Goal: Browse casually: Explore the website without a specific task or goal

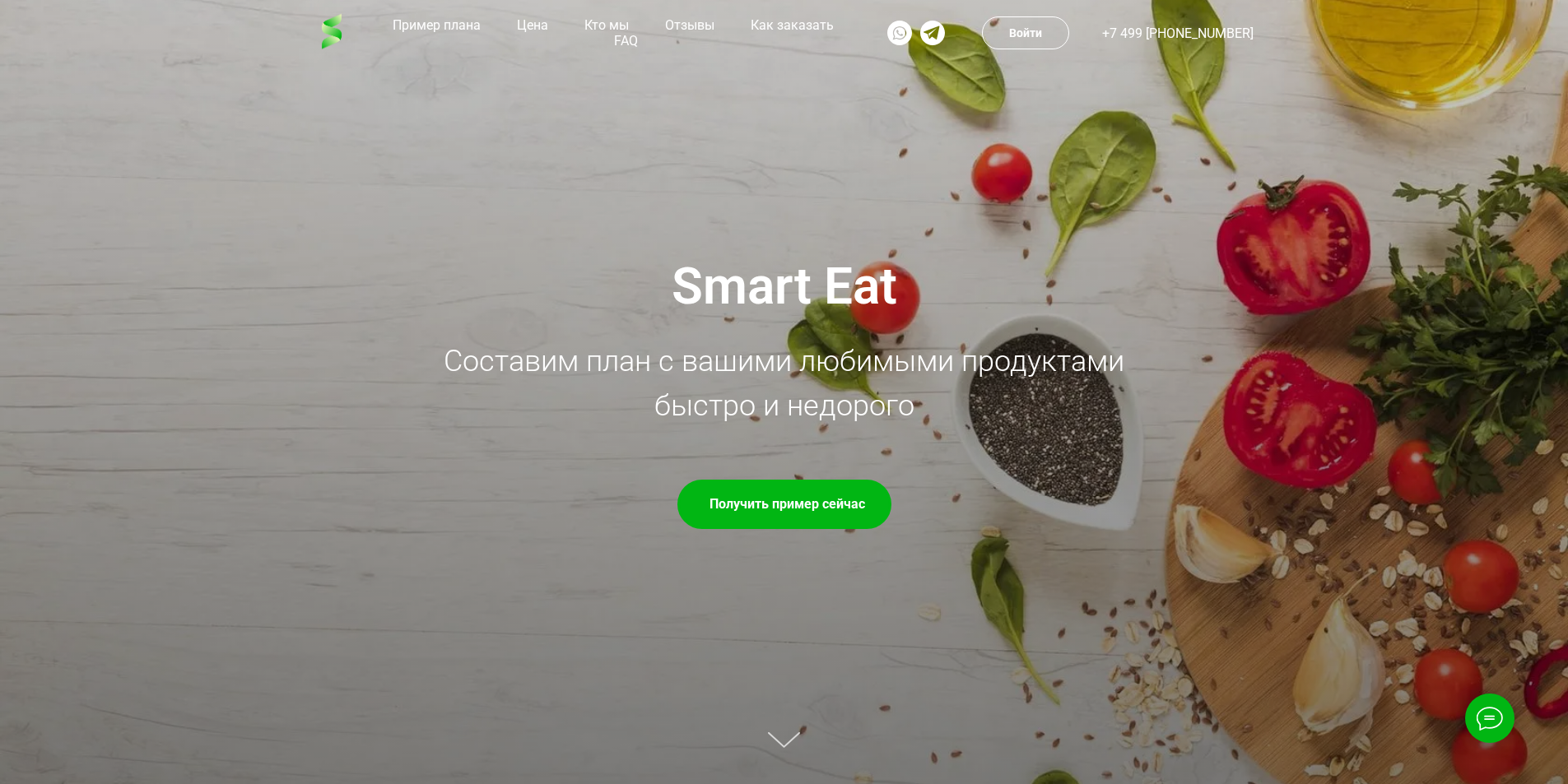
click at [780, 738] on icon at bounding box center [783, 736] width 31 height 16
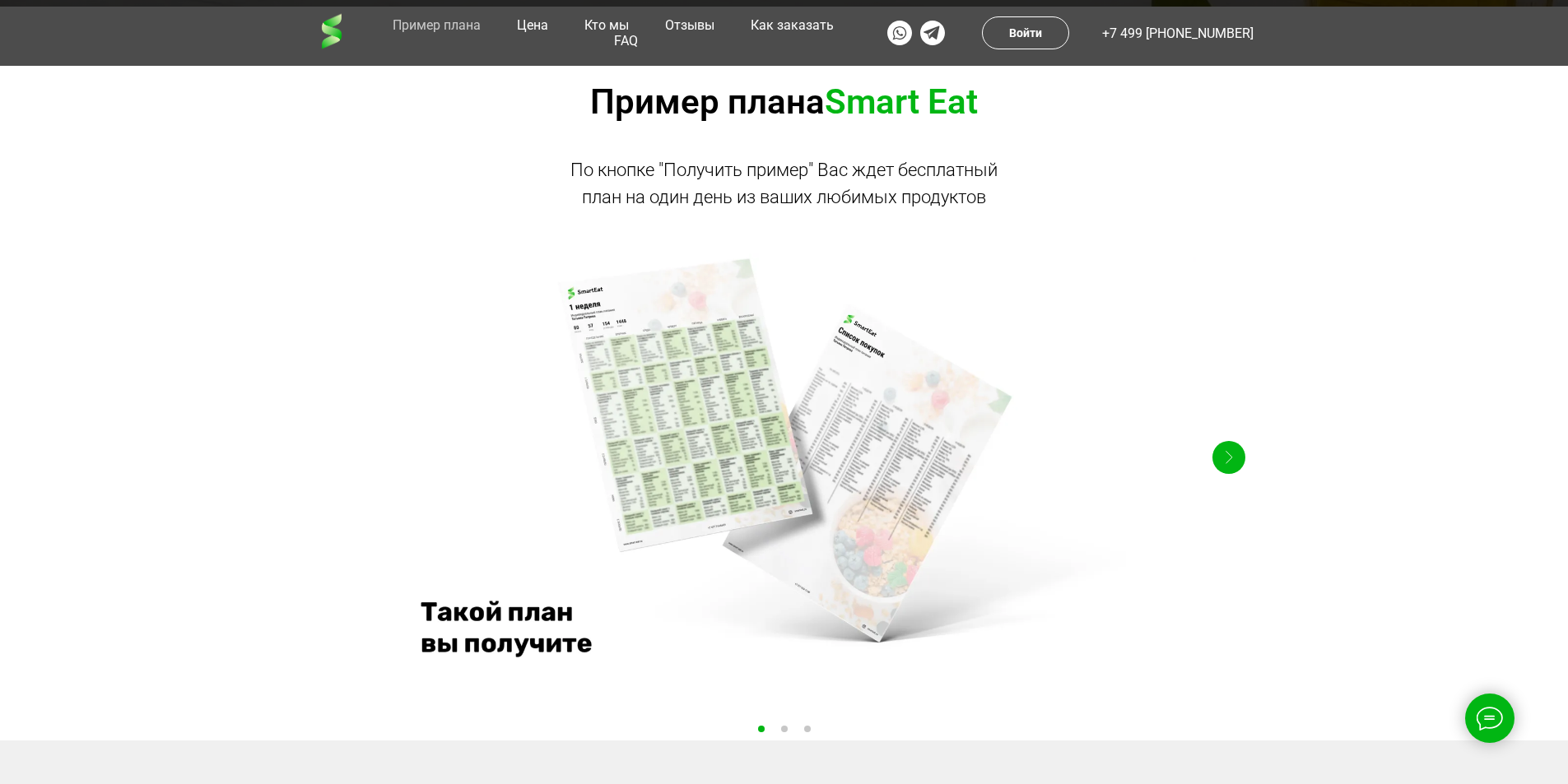
scroll to position [784, 0]
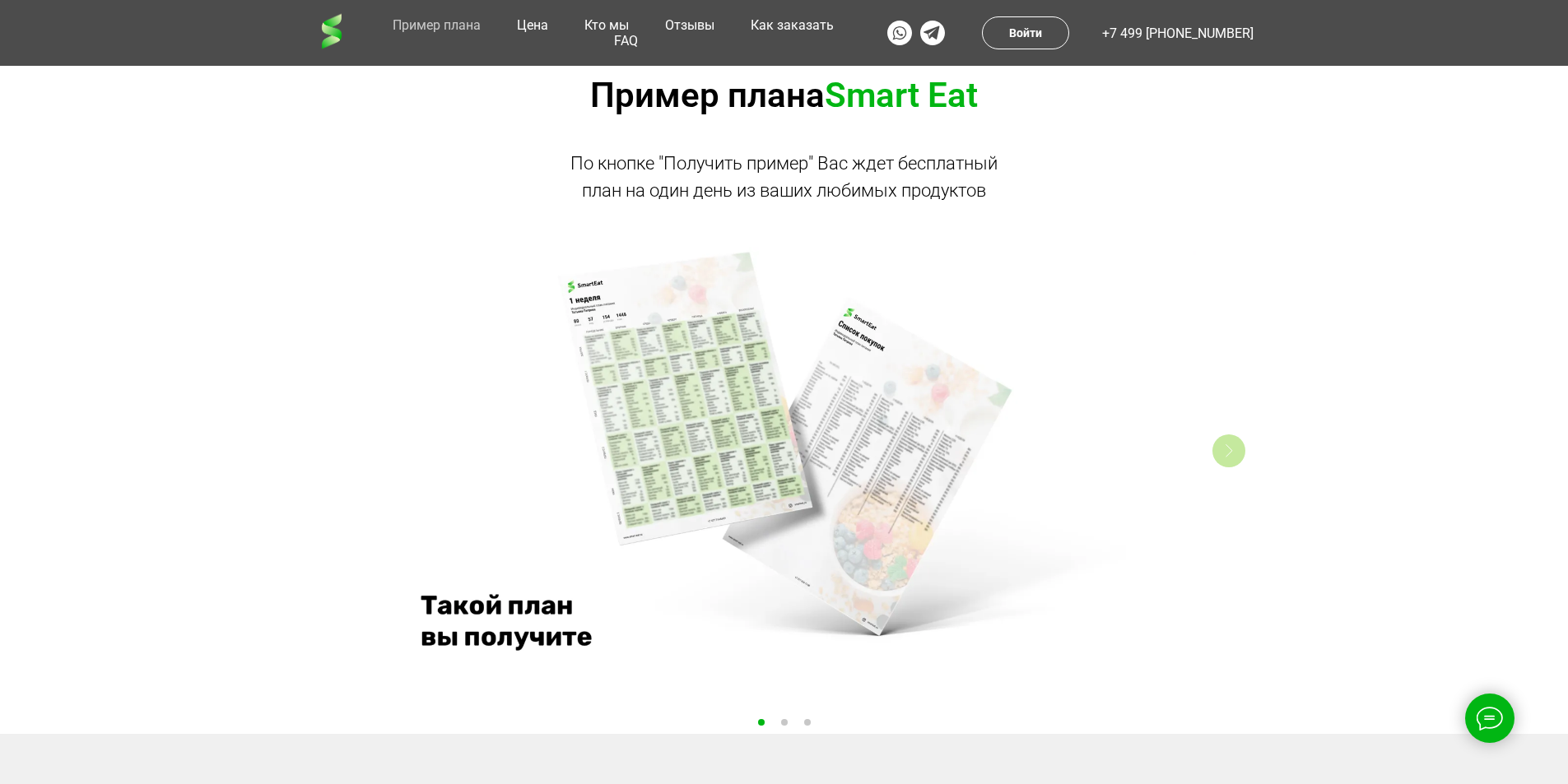
click at [1239, 453] on div "Right" at bounding box center [1228, 451] width 33 height 33
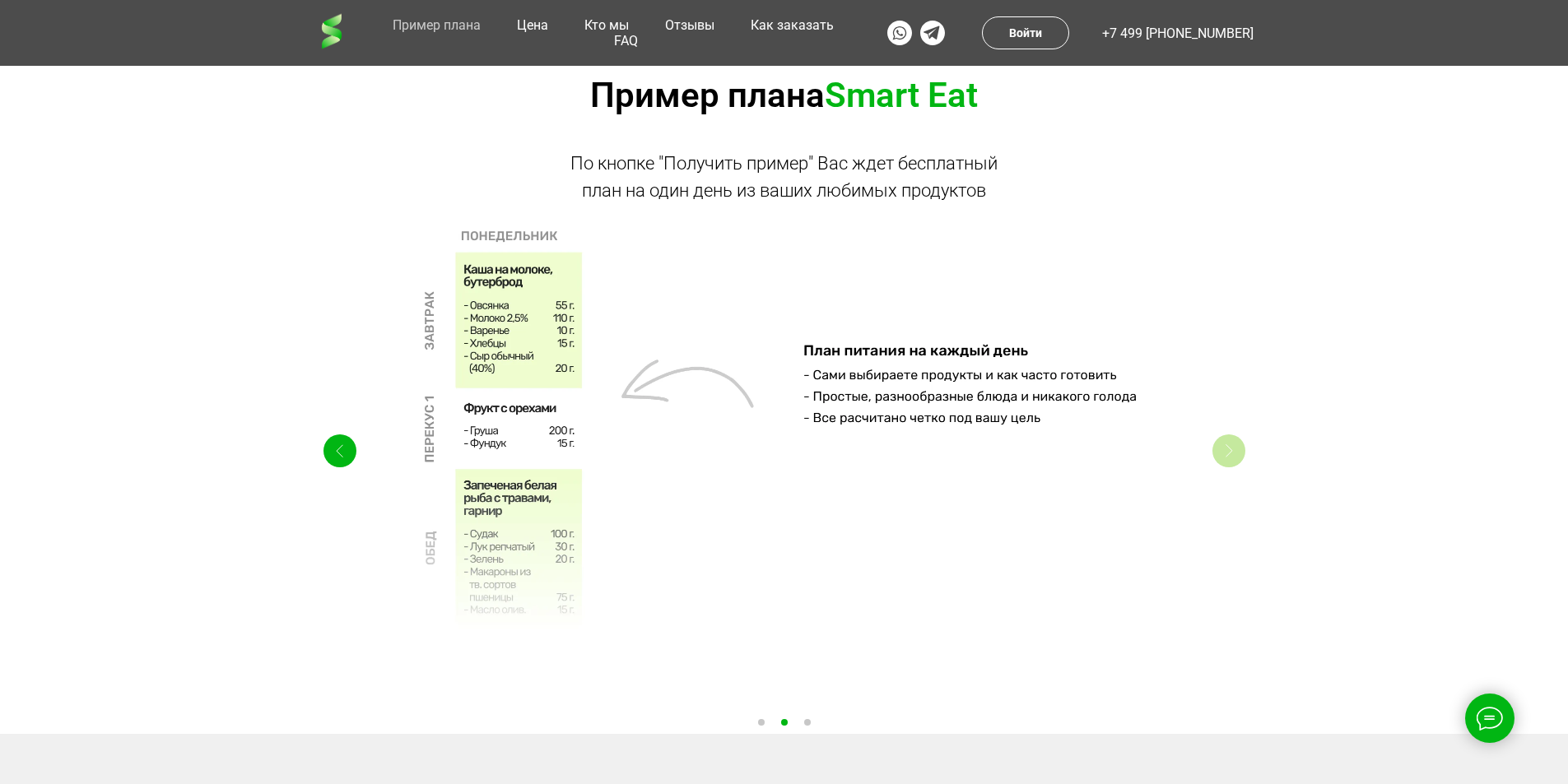
click at [1238, 453] on div "Right" at bounding box center [1228, 451] width 33 height 33
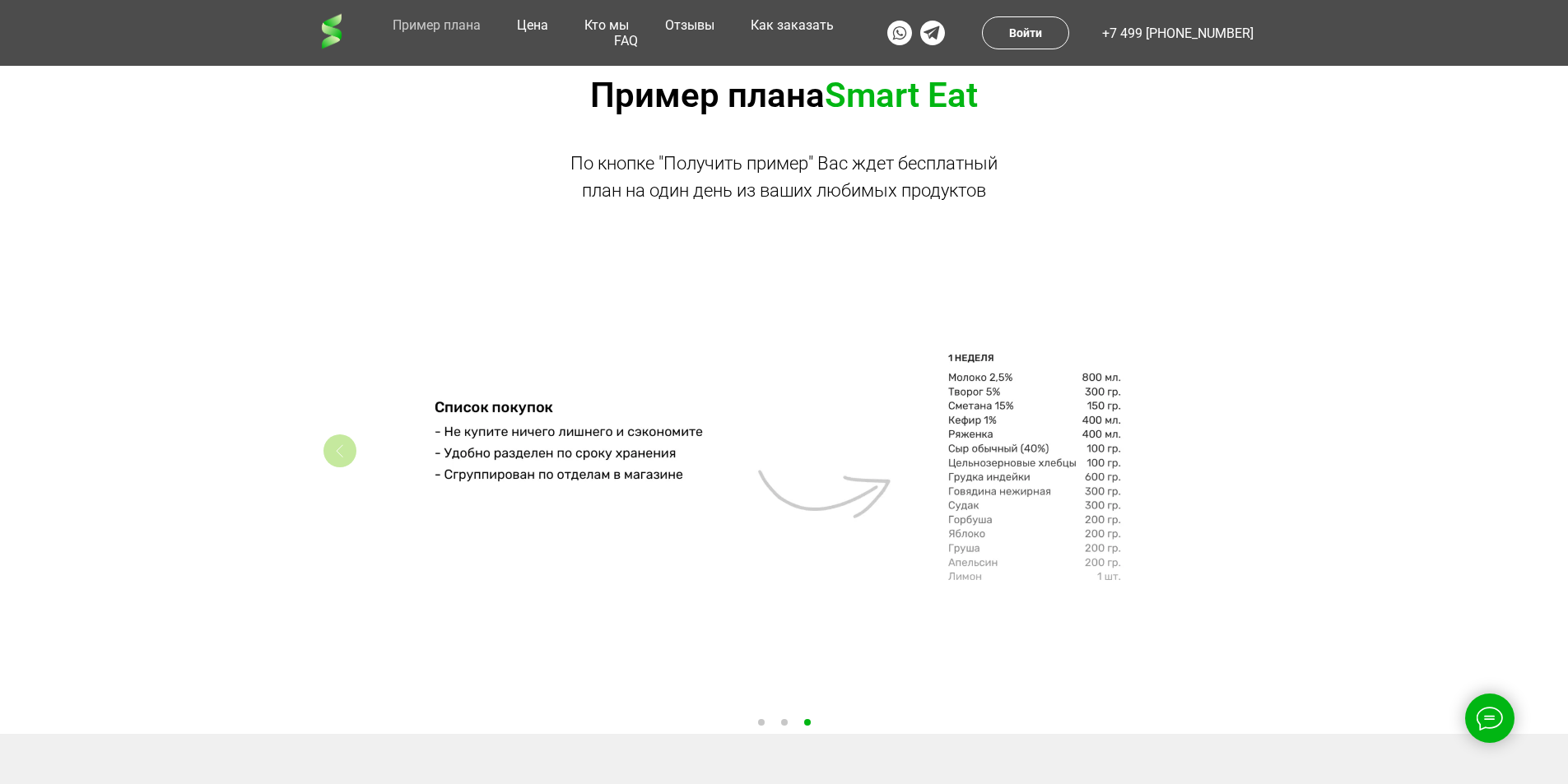
click at [349, 455] on div "Left" at bounding box center [340, 451] width 33 height 33
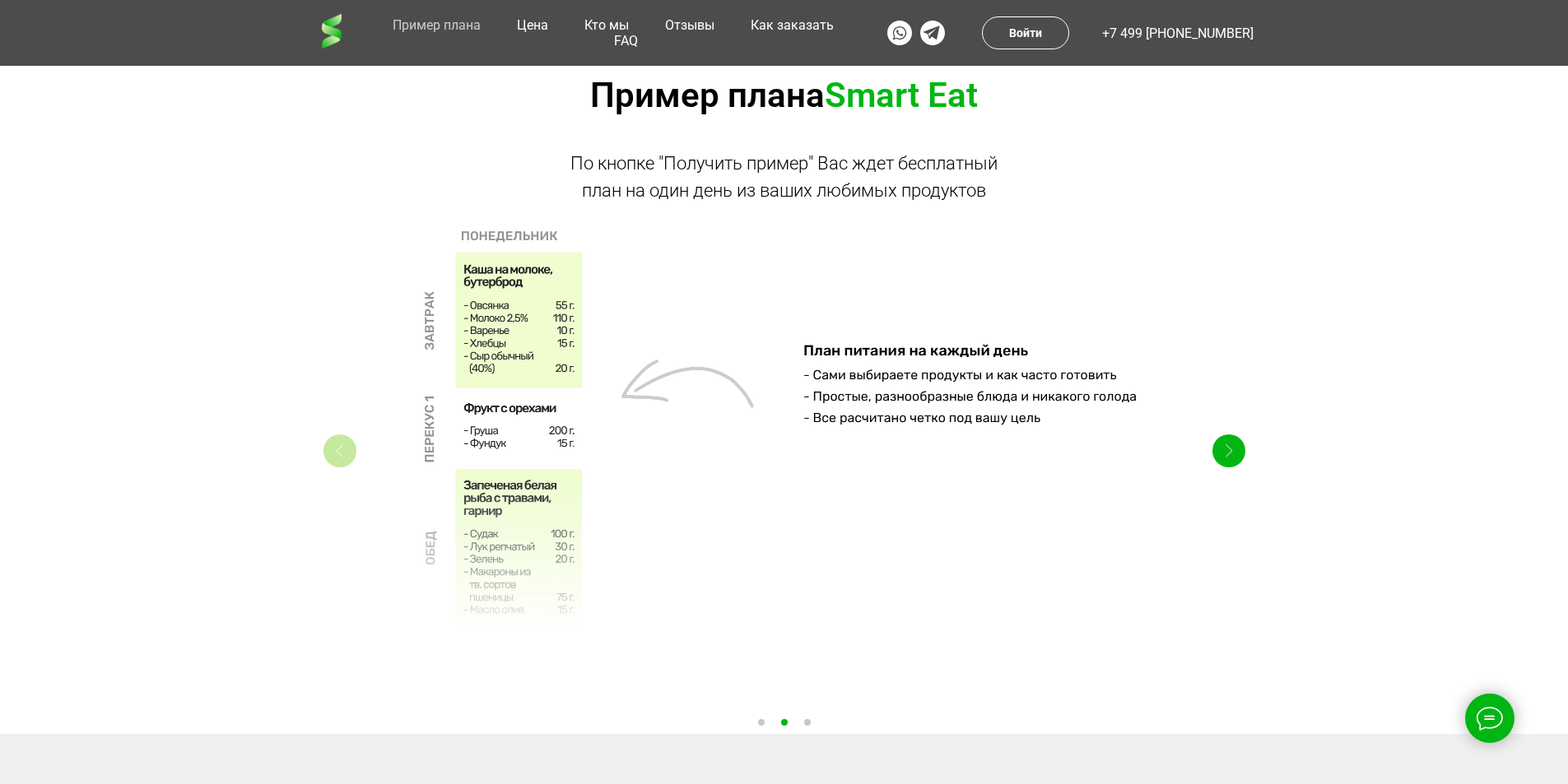
click at [345, 455] on div "Left" at bounding box center [340, 451] width 33 height 33
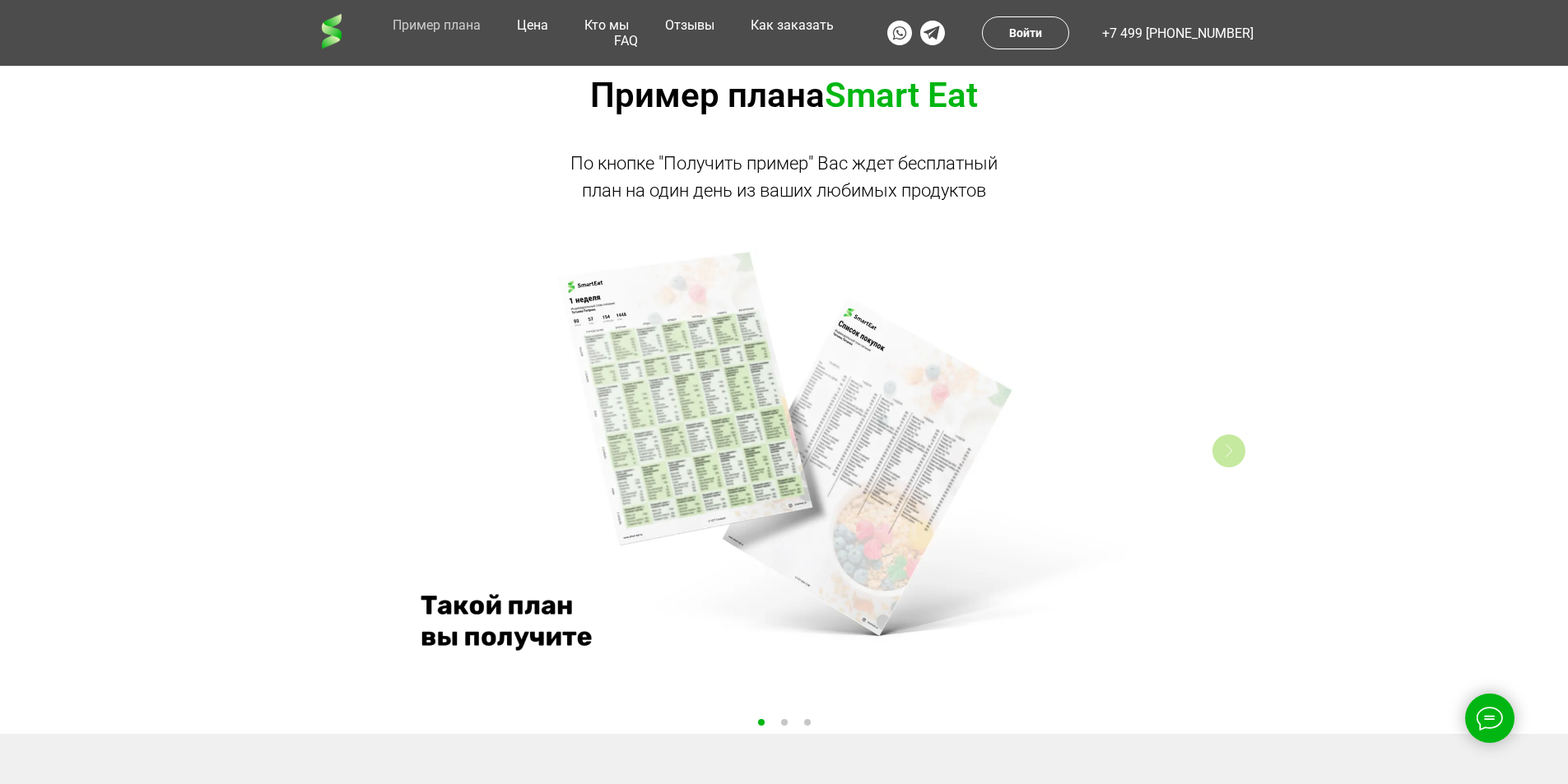
click at [1236, 458] on div "Right" at bounding box center [1228, 451] width 33 height 33
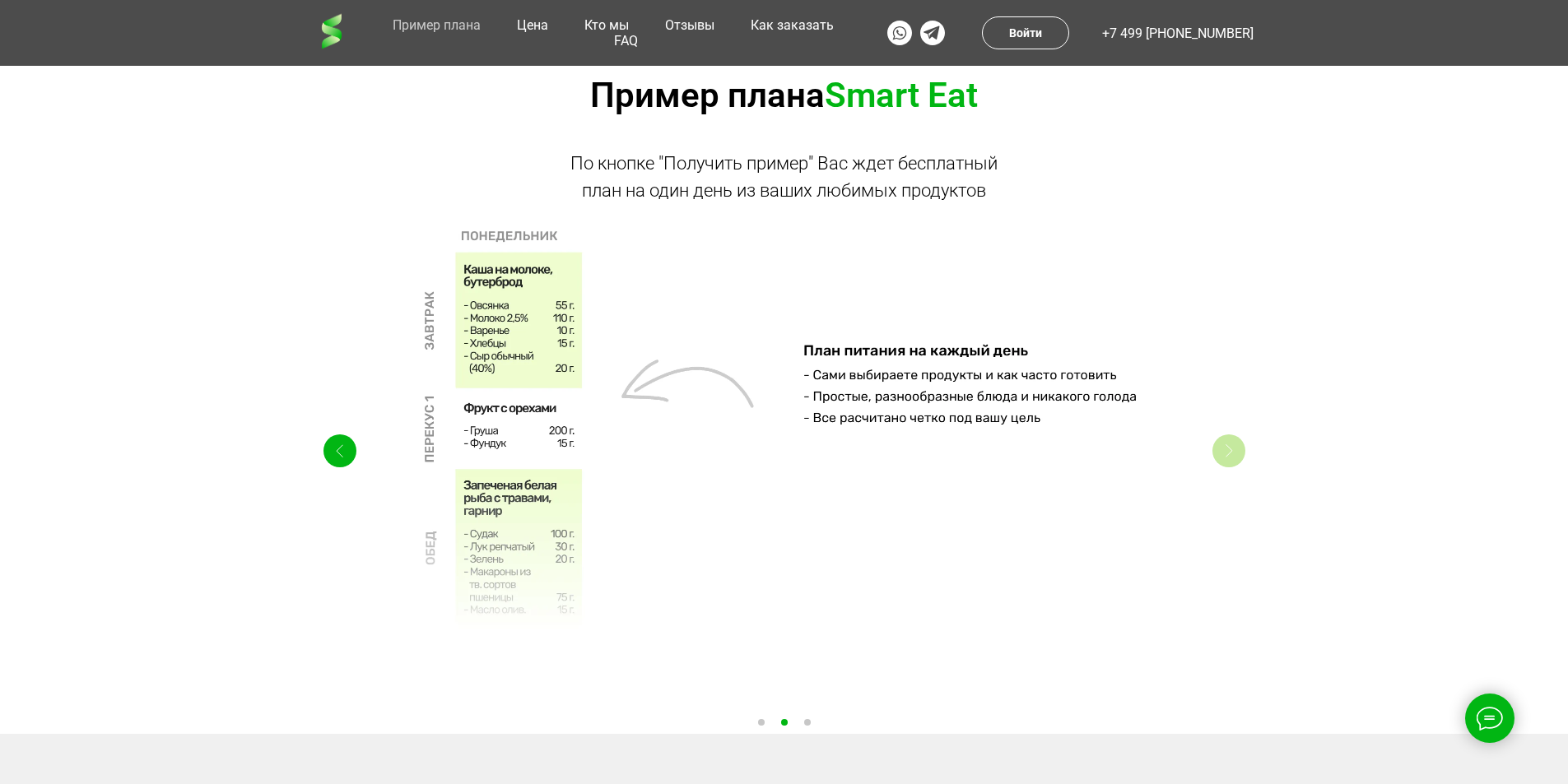
click at [1232, 454] on icon "Right" at bounding box center [1227, 450] width 7 height 13
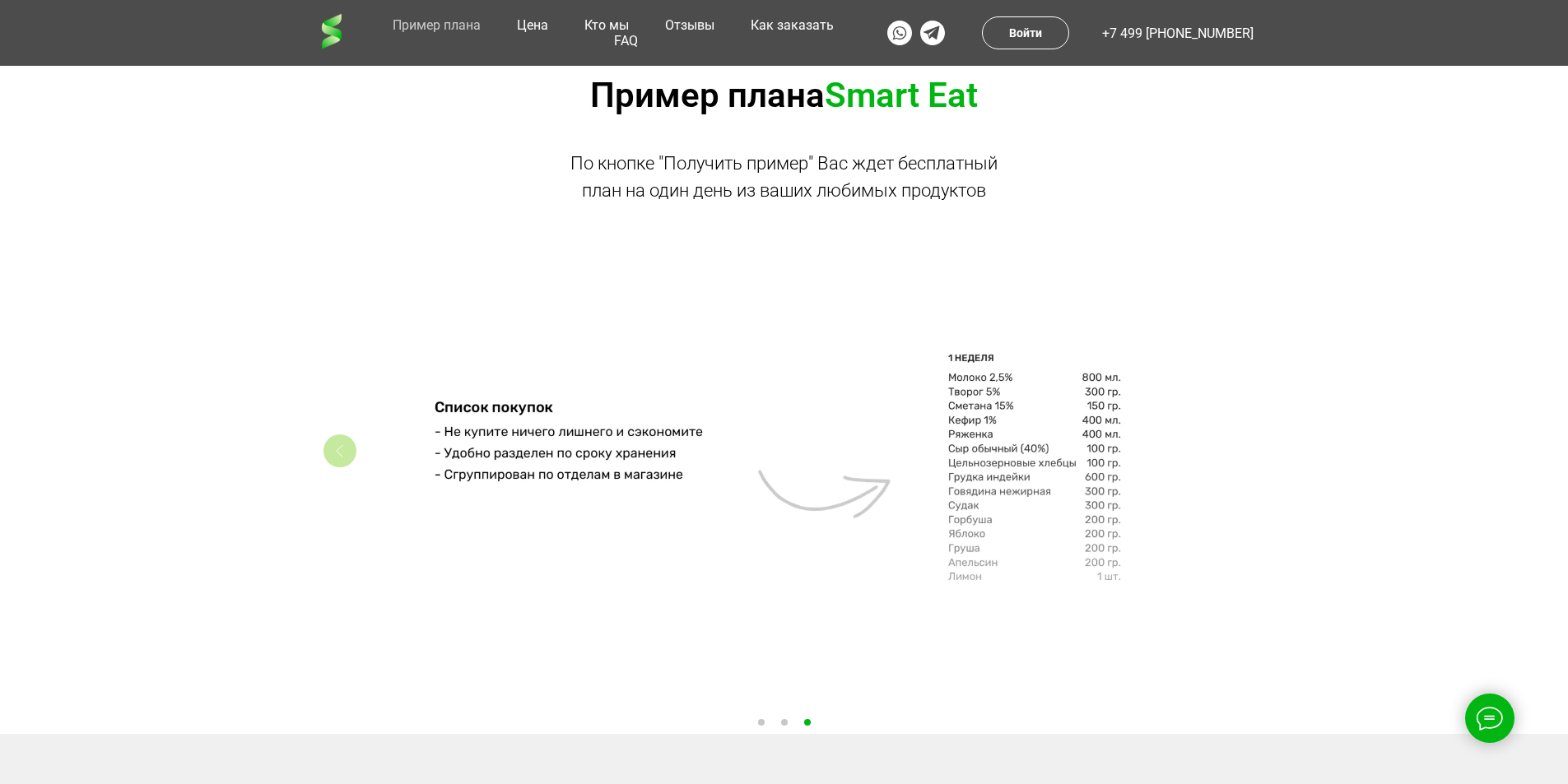
click at [346, 455] on div "Left" at bounding box center [340, 451] width 33 height 33
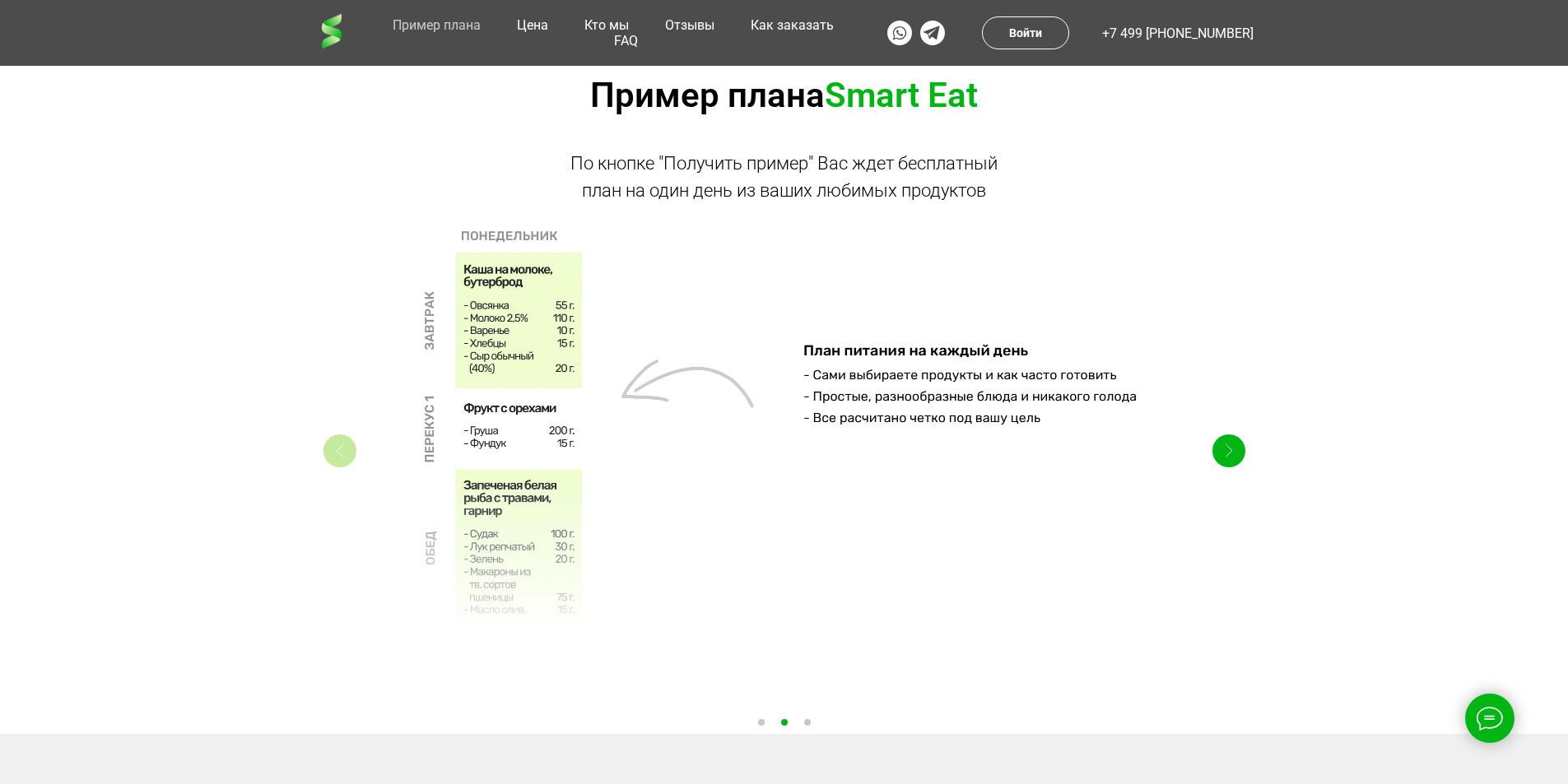
click at [346, 455] on div "Left" at bounding box center [340, 451] width 33 height 33
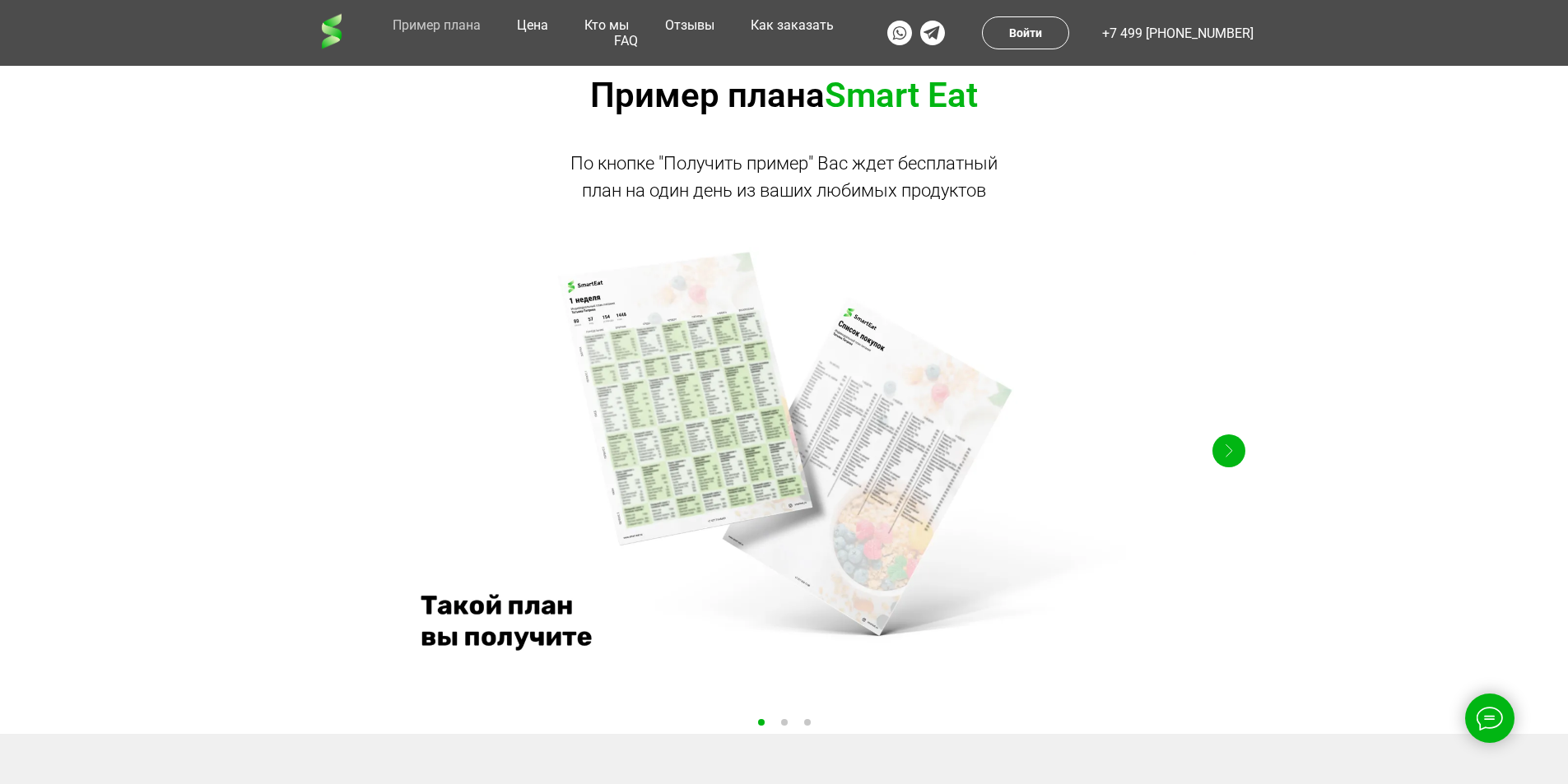
click at [641, 301] on div at bounding box center [784, 451] width 823 height 493
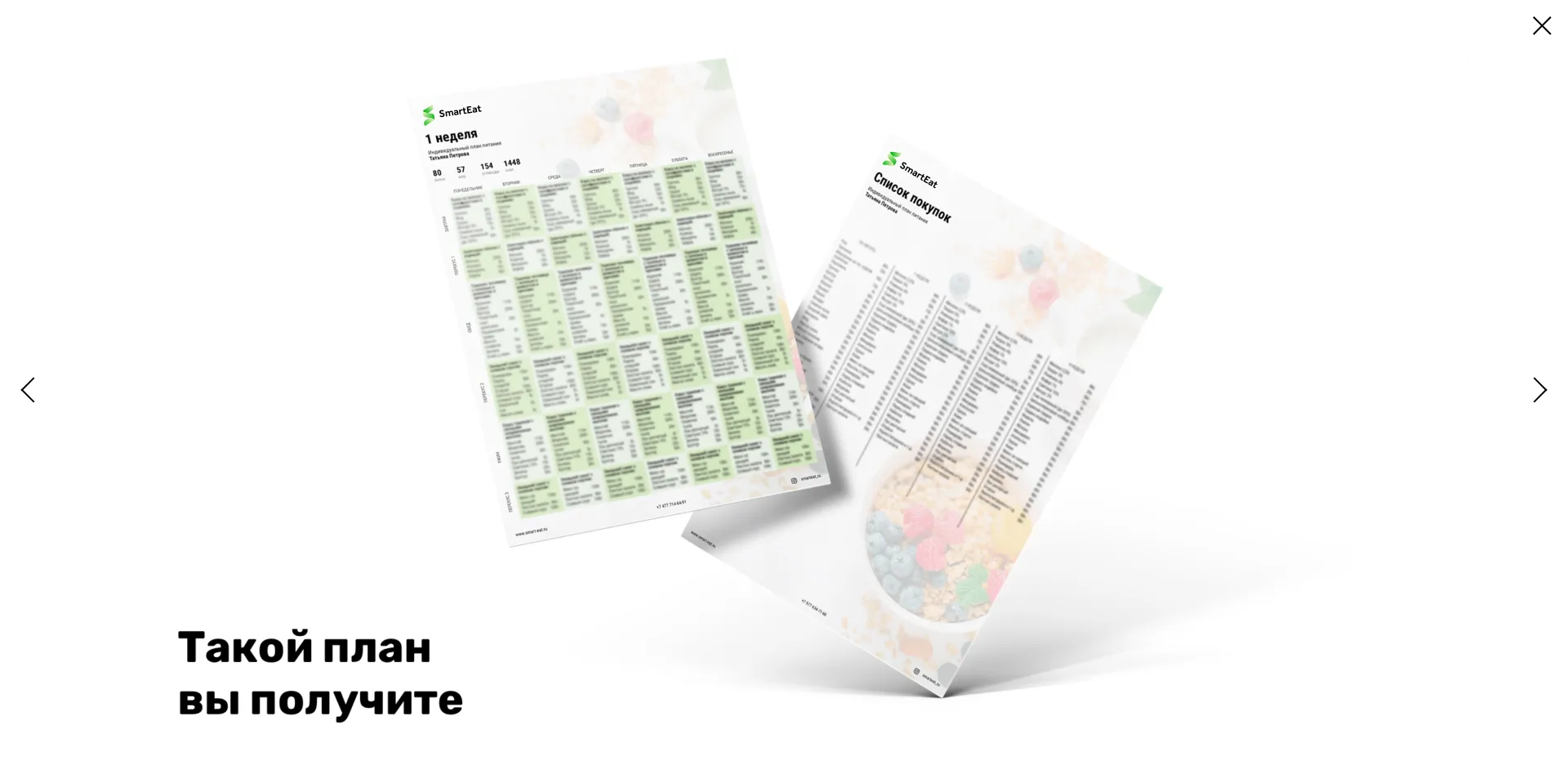
click at [271, 326] on img at bounding box center [784, 390] width 1372 height 680
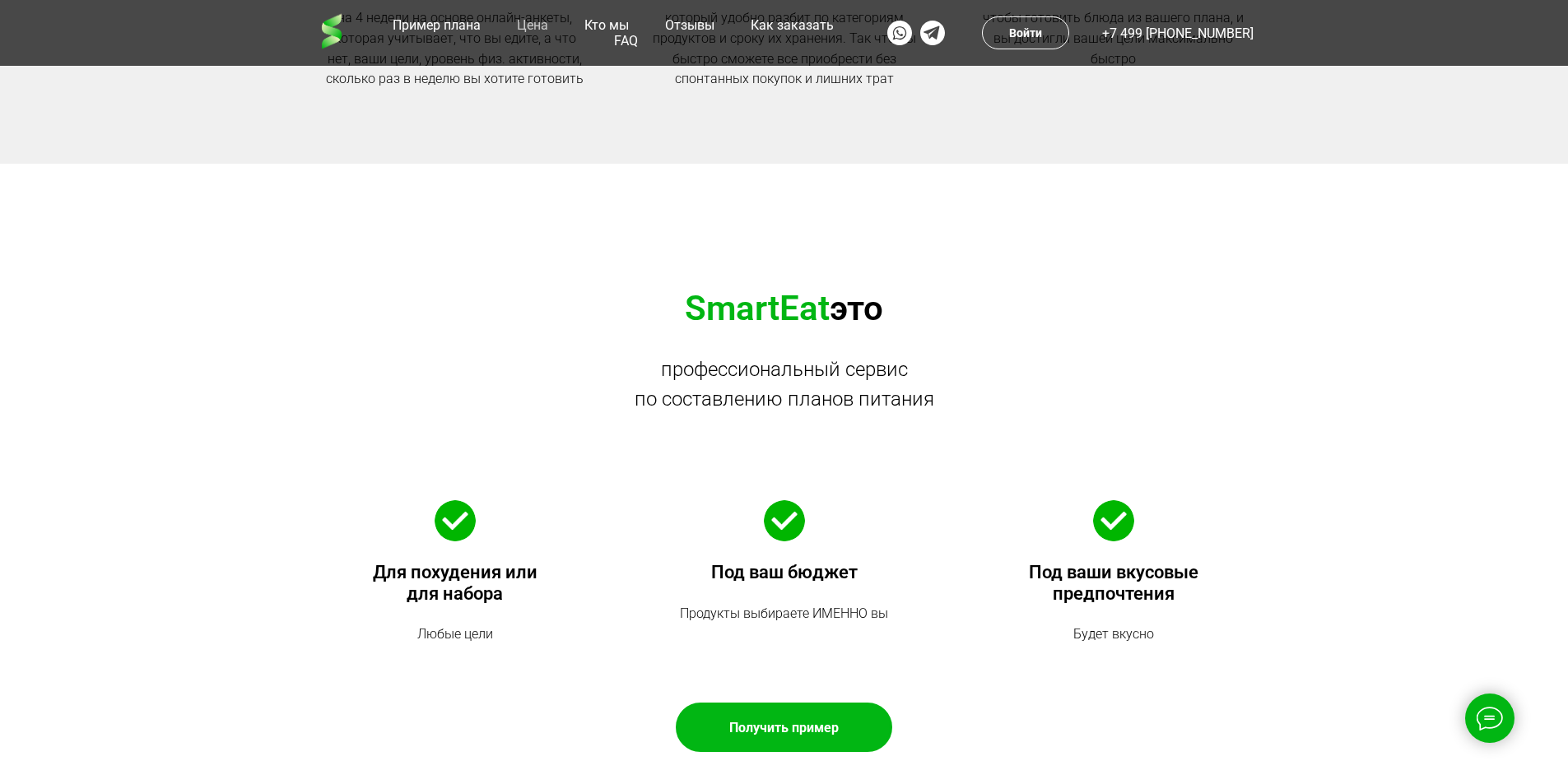
scroll to position [2182, 0]
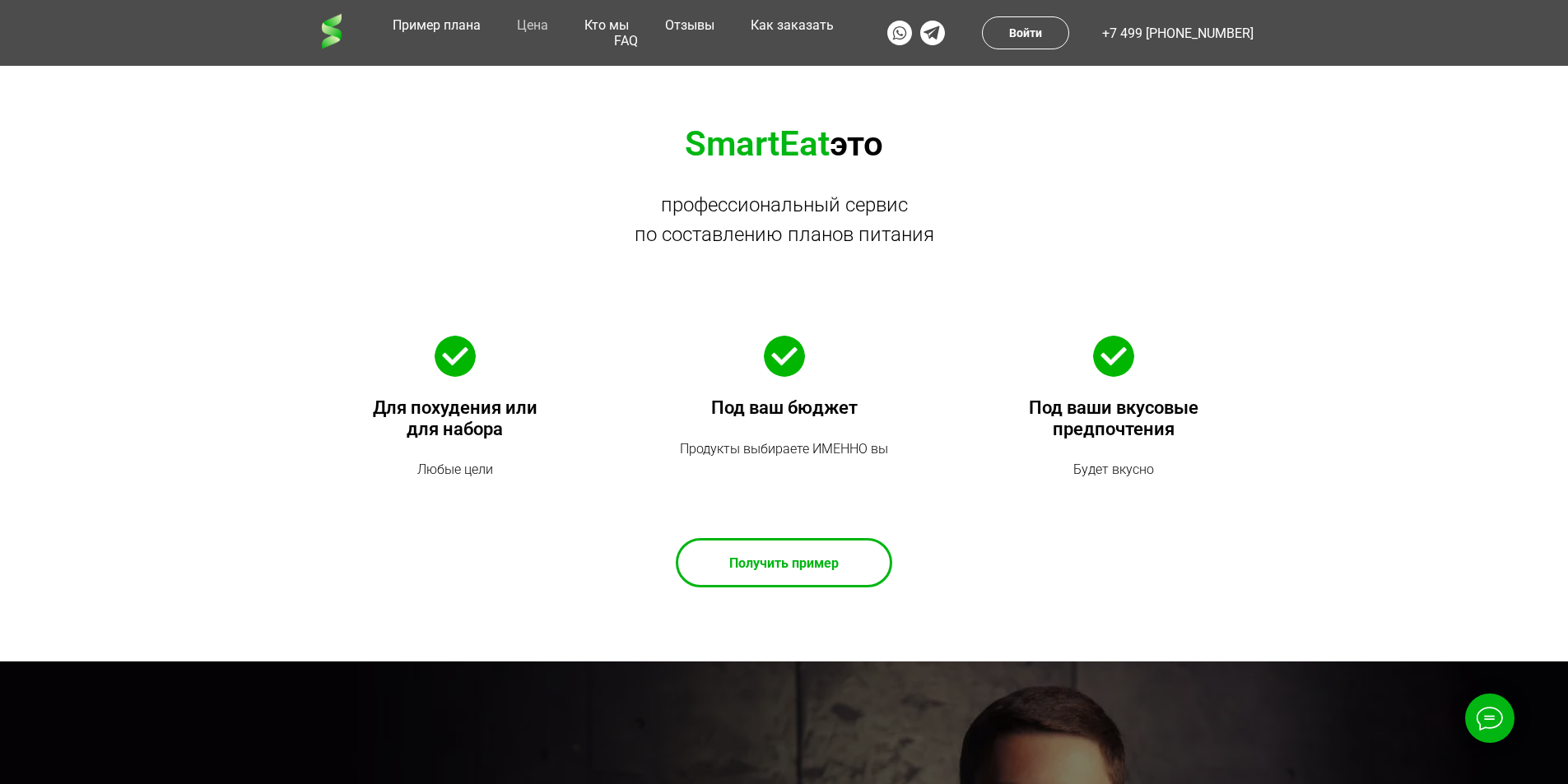
click at [774, 575] on div at bounding box center [784, 562] width 212 height 45
